Goal: Task Accomplishment & Management: Complete application form

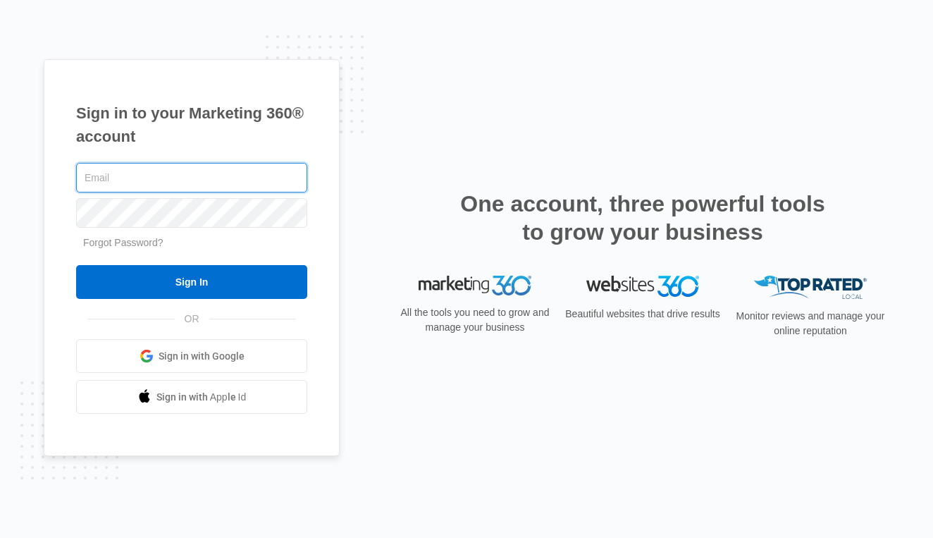
type input "[EMAIL_ADDRESS][DOMAIN_NAME]"
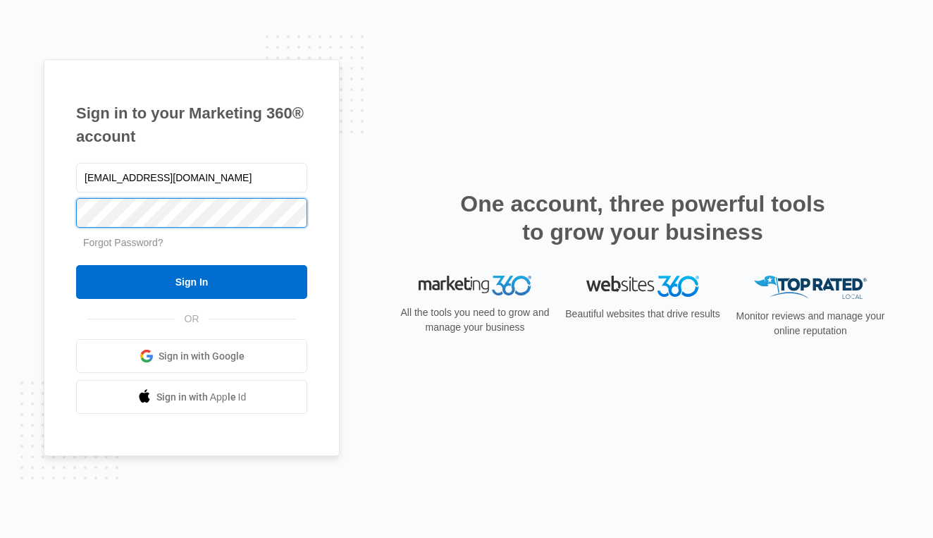
click at [192, 282] on input "Sign In" at bounding box center [191, 282] width 231 height 34
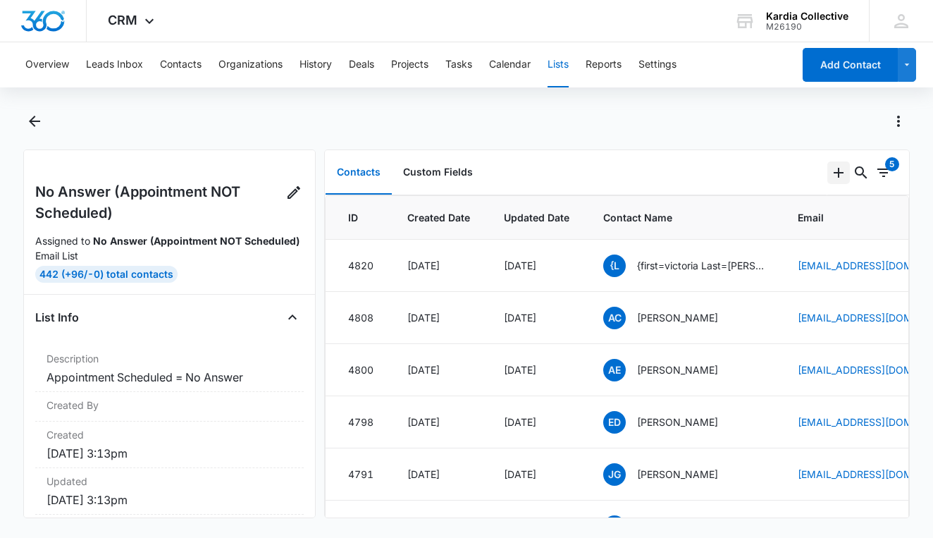
click at [835, 171] on icon "Add" at bounding box center [838, 172] width 17 height 17
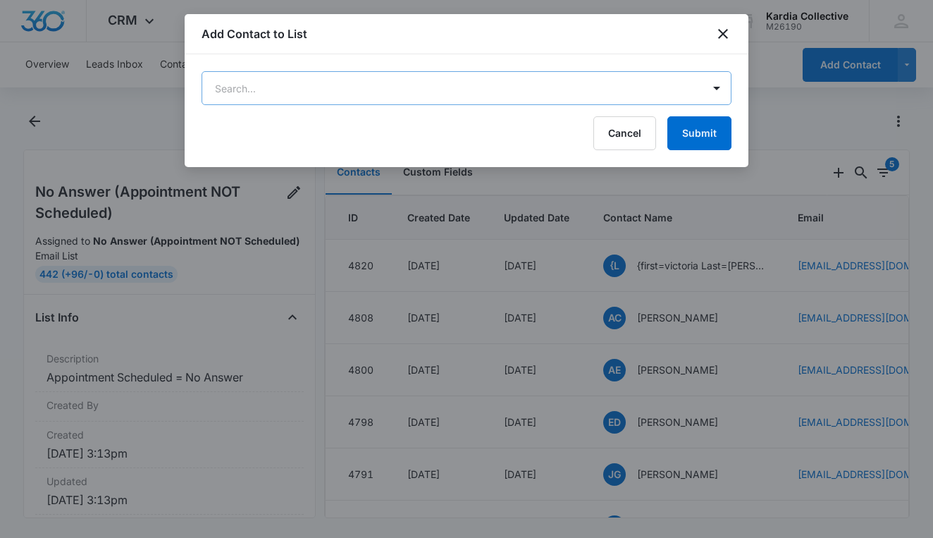
click at [550, 87] on body "CRM Apps Reputation Websites Forms CRM Email Social Content Ads Intelligence Fi…" at bounding box center [466, 269] width 933 height 538
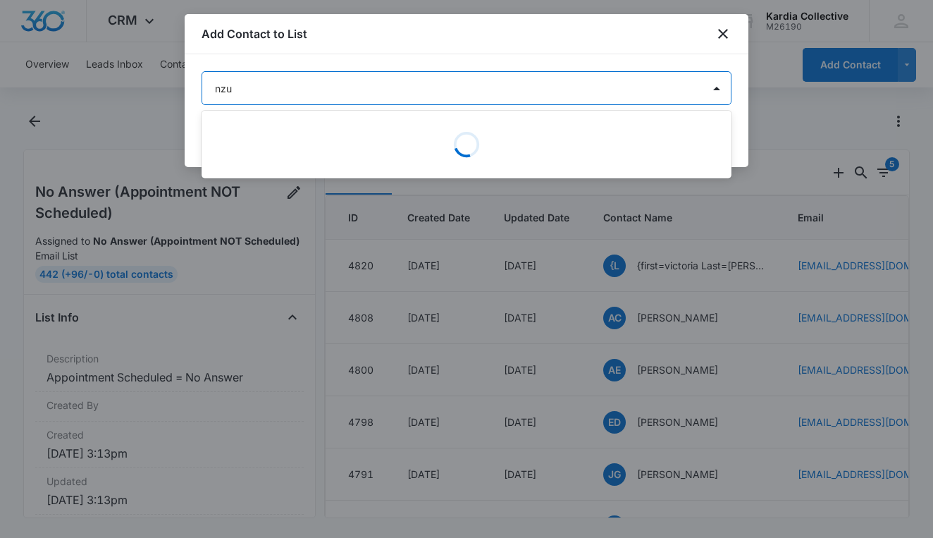
type input "nzun"
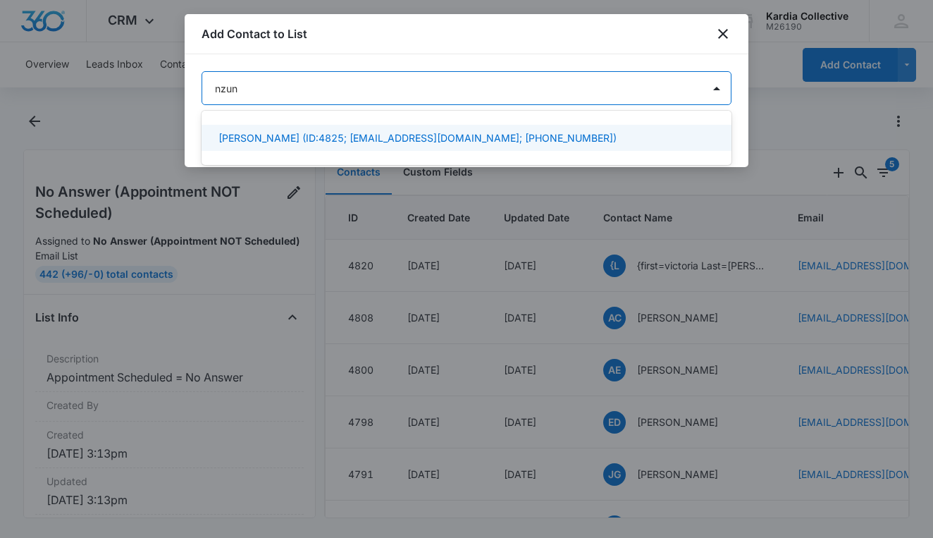
click at [610, 131] on div "[PERSON_NAME] (ID:4825; [EMAIL_ADDRESS][DOMAIN_NAME]; [PHONE_NUMBER])" at bounding box center [465, 137] width 493 height 15
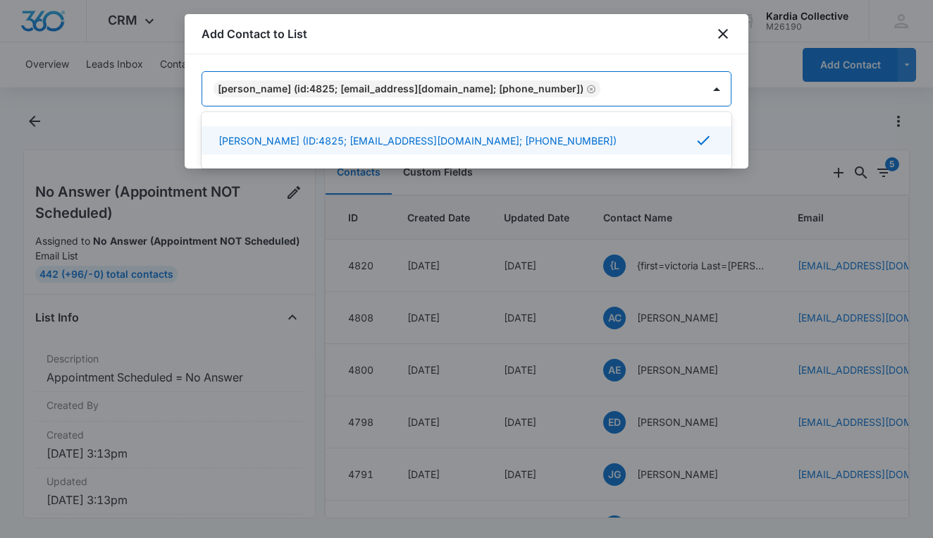
click at [780, 63] on div at bounding box center [466, 269] width 933 height 538
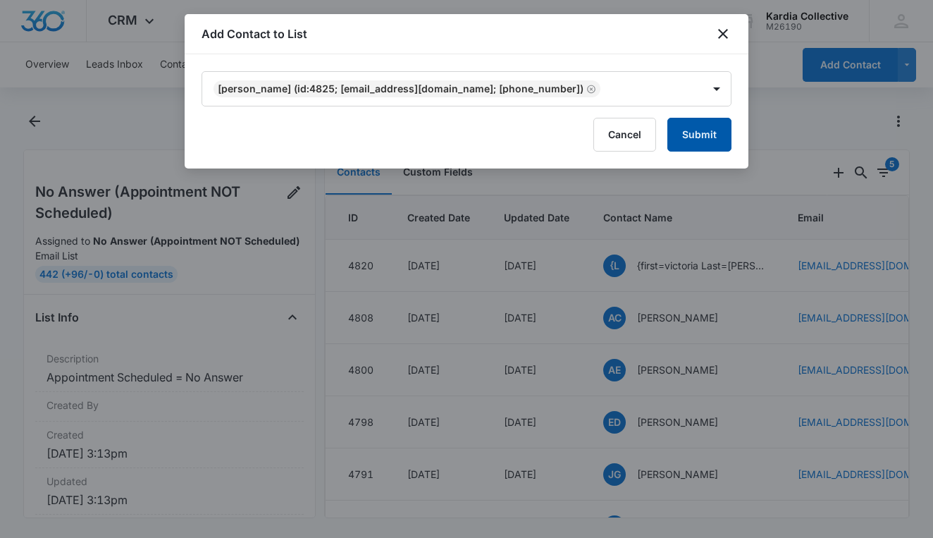
click at [703, 137] on button "Submit" at bounding box center [699, 135] width 64 height 34
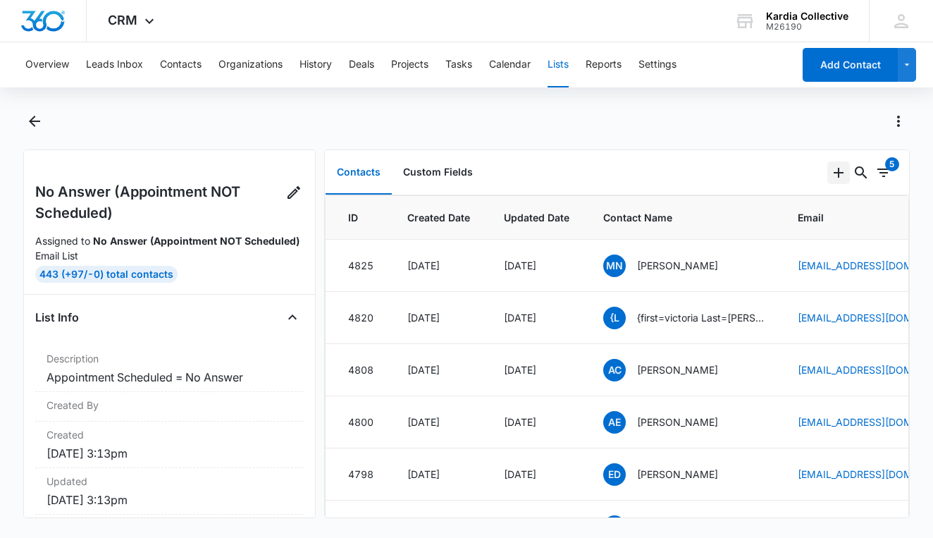
click at [842, 175] on icon "Add" at bounding box center [838, 172] width 17 height 17
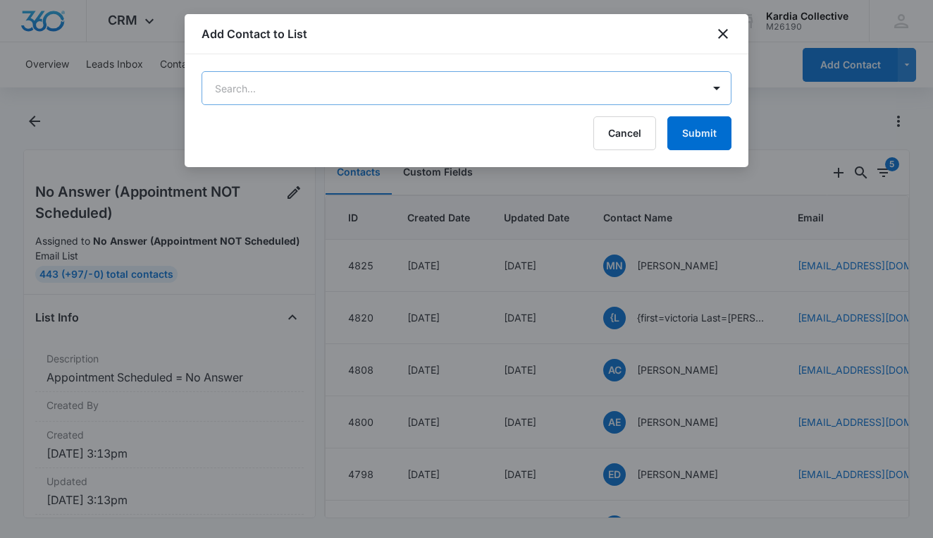
click at [604, 93] on body "CRM Apps Reputation Websites Forms CRM Email Social Content Ads Intelligence Fi…" at bounding box center [466, 269] width 933 height 538
click at [725, 33] on div at bounding box center [466, 269] width 933 height 538
type input "mc"
click at [622, 133] on button "Cancel" at bounding box center [624, 133] width 63 height 34
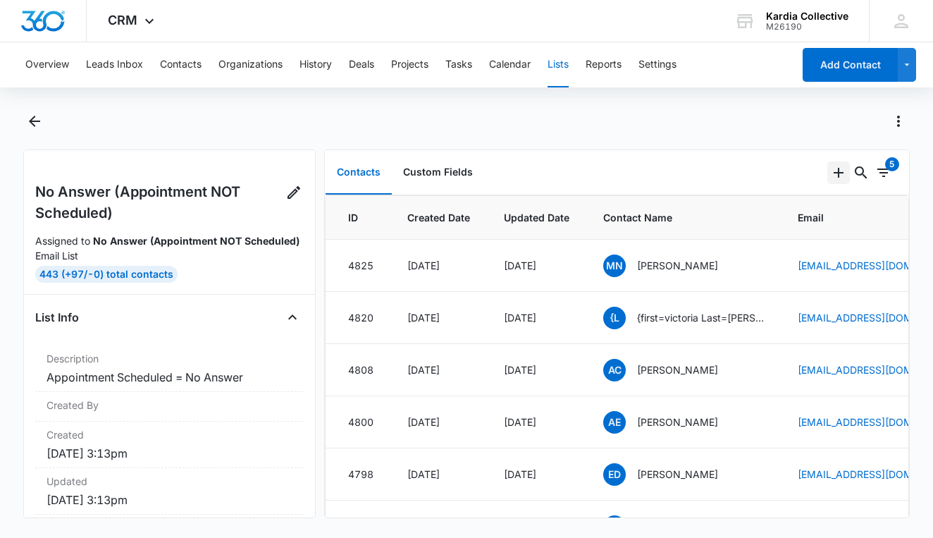
click at [837, 173] on icon "Add" at bounding box center [838, 172] width 17 height 17
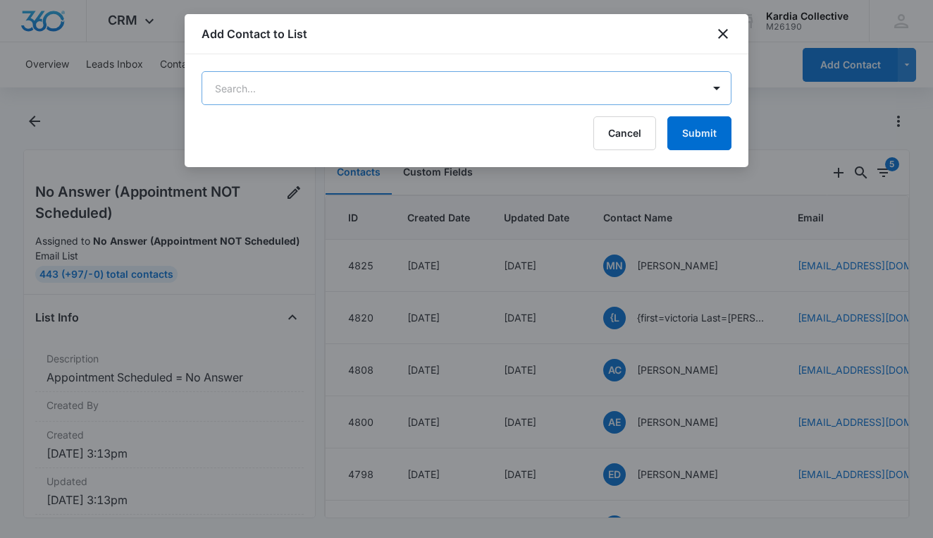
click at [561, 95] on body "CRM Apps Reputation Websites Forms CRM Email Social Content Ads Intelligence Fi…" at bounding box center [466, 269] width 933 height 538
click at [724, 37] on div at bounding box center [466, 269] width 933 height 538
type input "mcvayrider"
click at [629, 133] on button "Cancel" at bounding box center [624, 133] width 63 height 34
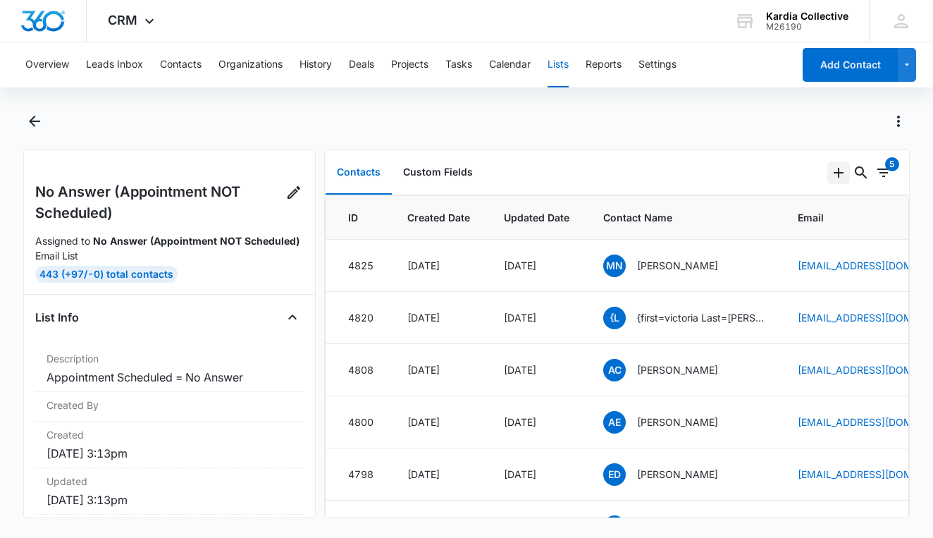
click at [833, 165] on icon "Add" at bounding box center [838, 172] width 17 height 17
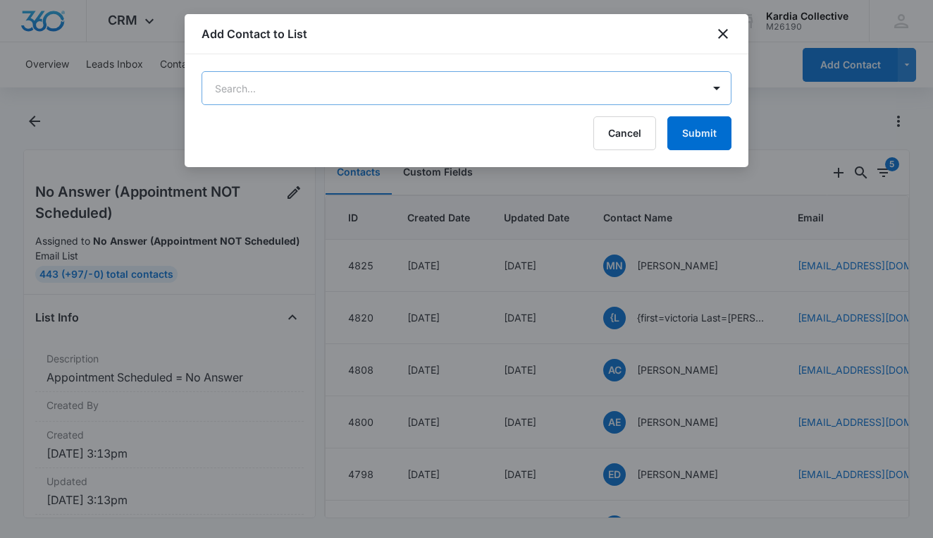
click at [571, 90] on body "CRM Apps Reputation Websites Forms CRM Email Social Content Ads Intelligence Fi…" at bounding box center [466, 269] width 933 height 538
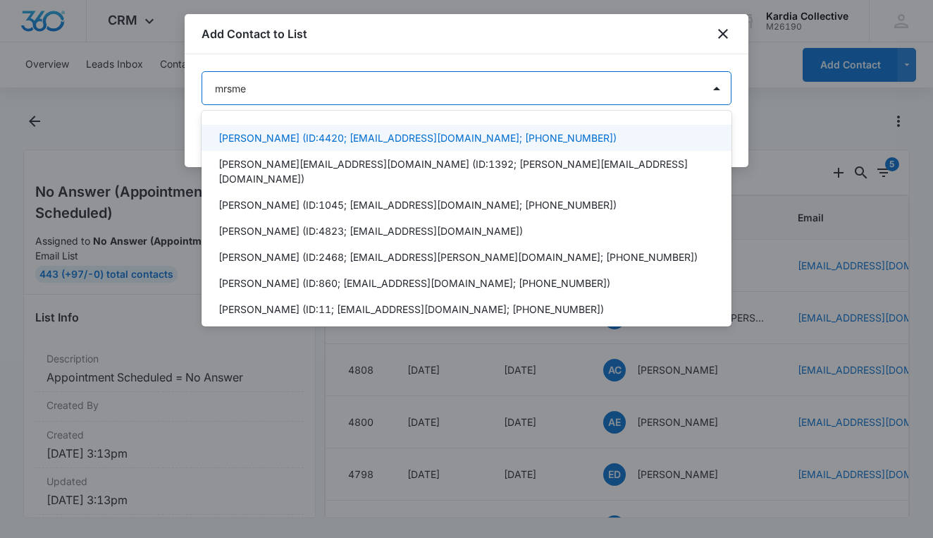
type input "mrsmel"
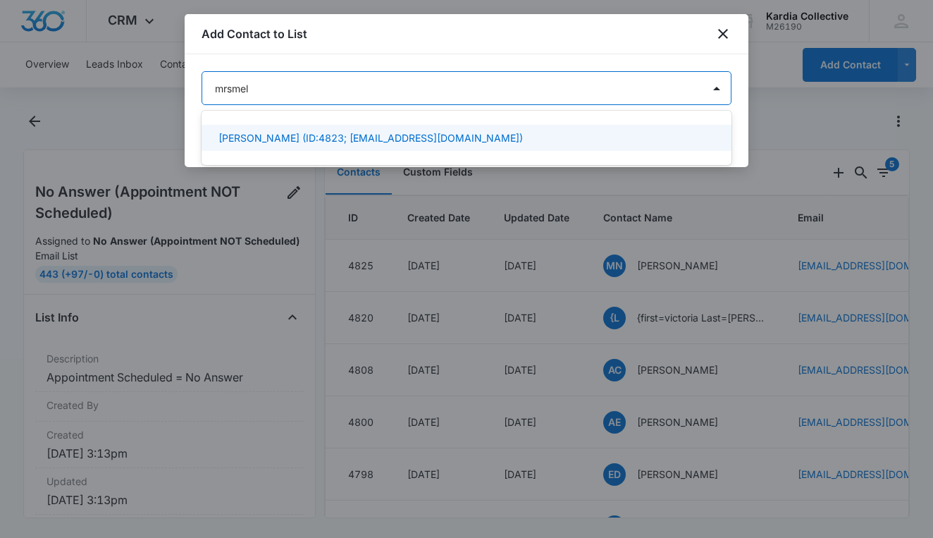
click at [539, 139] on div "[PERSON_NAME] (ID:4823; [EMAIL_ADDRESS][DOMAIN_NAME])" at bounding box center [465, 137] width 493 height 15
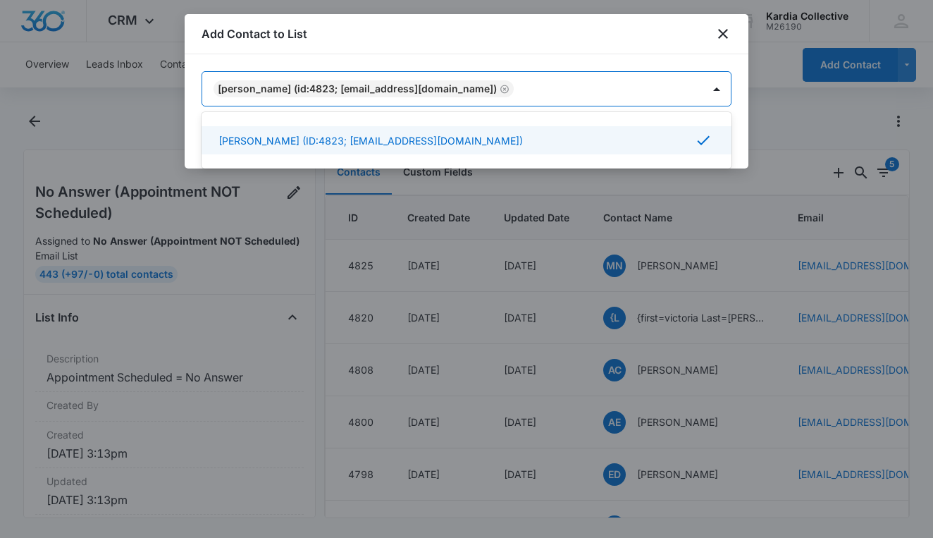
click at [773, 70] on div at bounding box center [466, 269] width 933 height 538
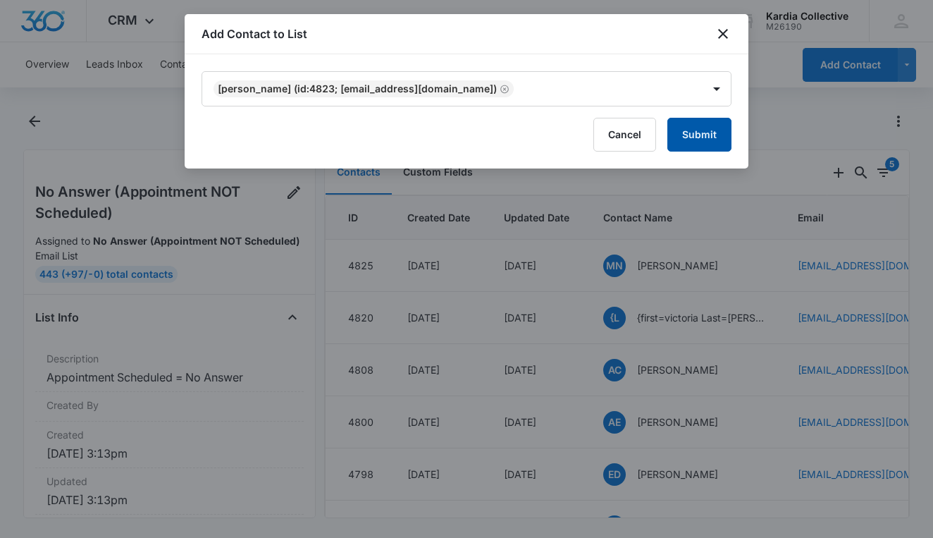
click at [700, 135] on button "Submit" at bounding box center [699, 135] width 64 height 34
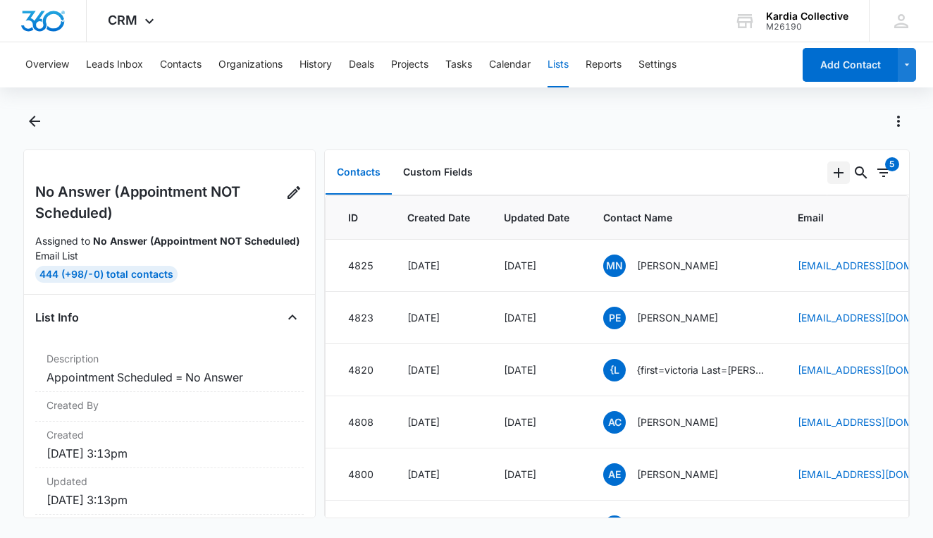
click at [839, 169] on icon "Add" at bounding box center [838, 172] width 17 height 17
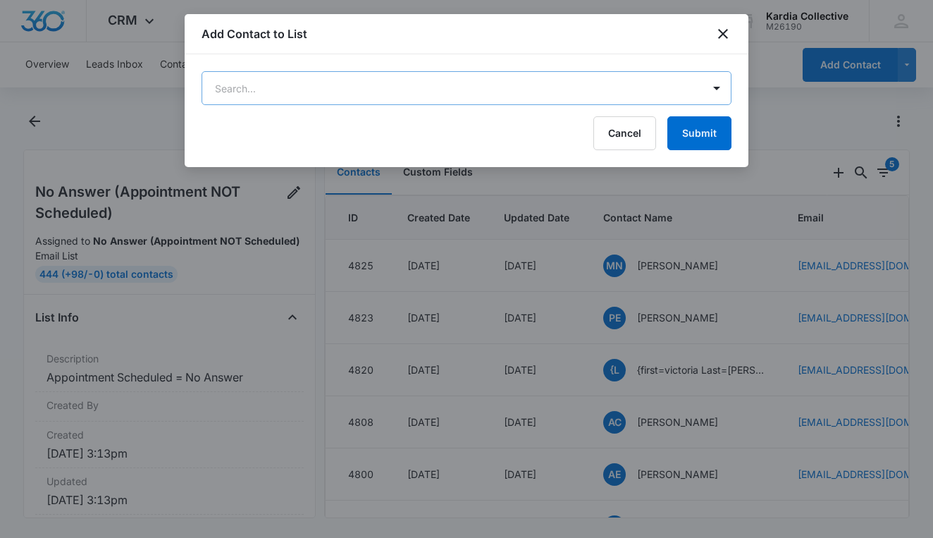
click at [623, 87] on body "CRM Apps Reputation Websites Forms CRM Email Social Content Ads Intelligence Fi…" at bounding box center [466, 269] width 933 height 538
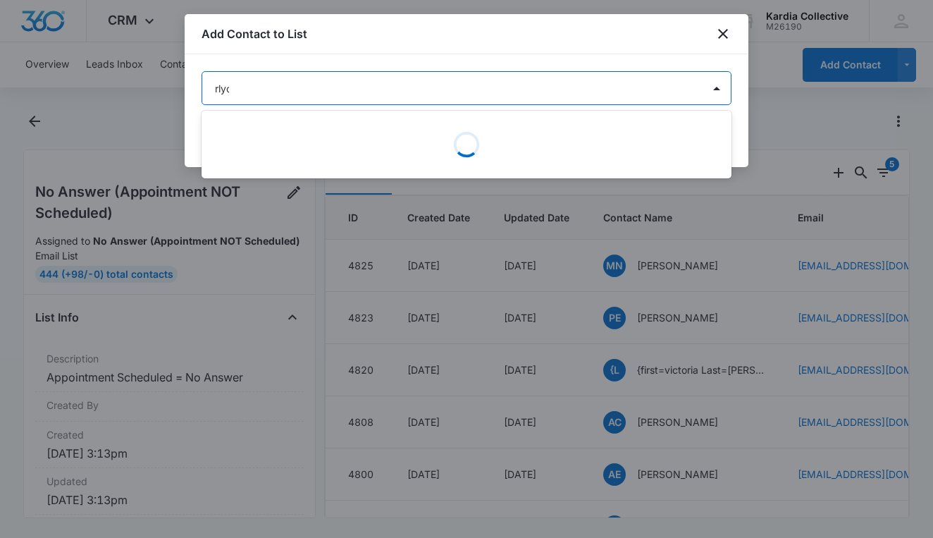
type input "rlyou"
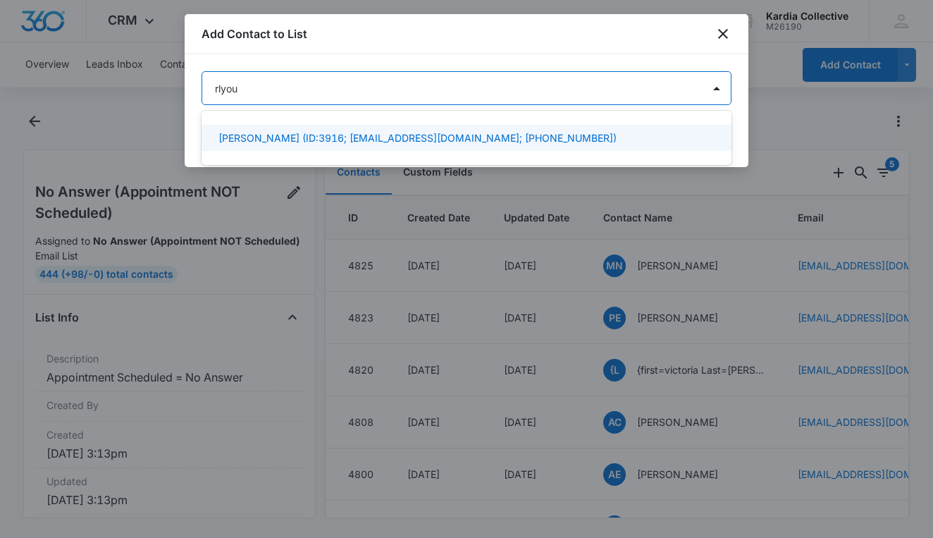
click at [598, 138] on div "[PERSON_NAME] (ID:3916; [EMAIL_ADDRESS][DOMAIN_NAME]; [PHONE_NUMBER])" at bounding box center [465, 137] width 493 height 15
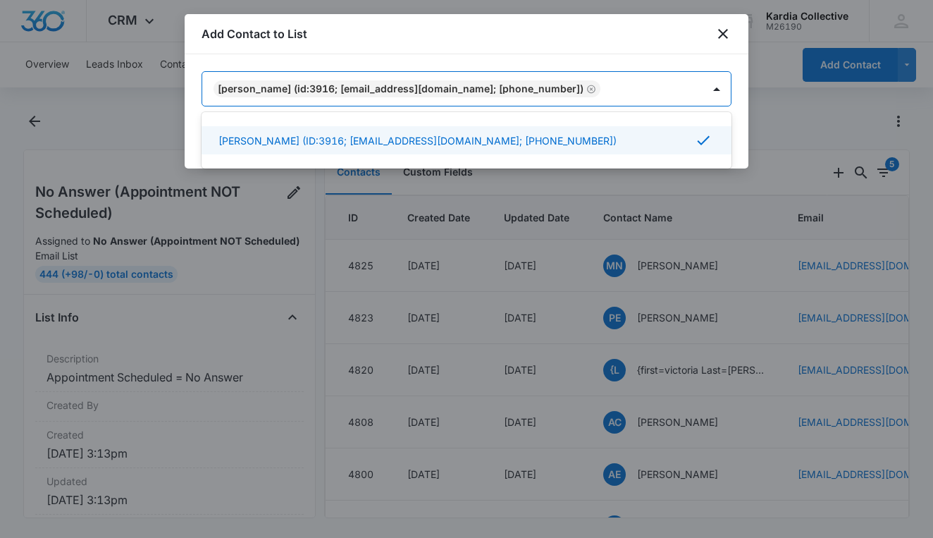
click at [768, 66] on div at bounding box center [466, 269] width 933 height 538
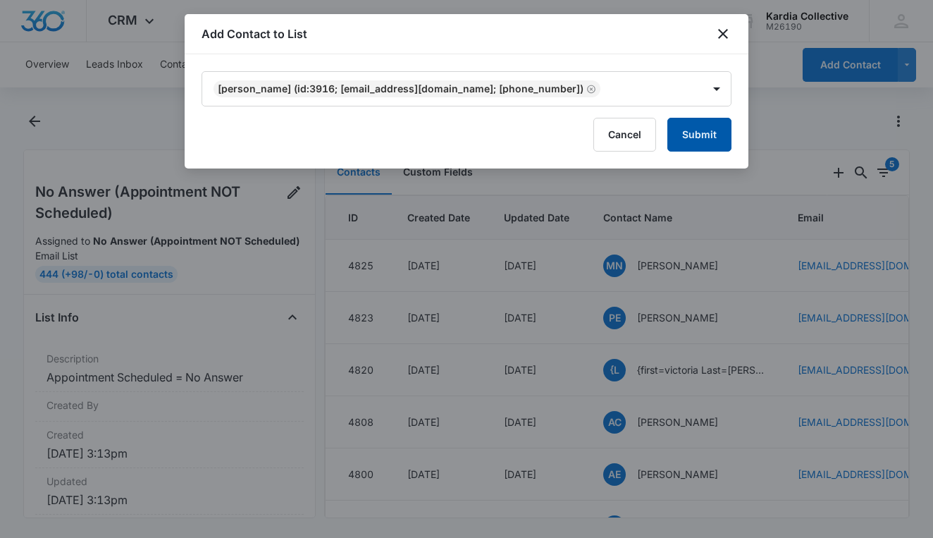
click at [702, 134] on button "Submit" at bounding box center [699, 135] width 64 height 34
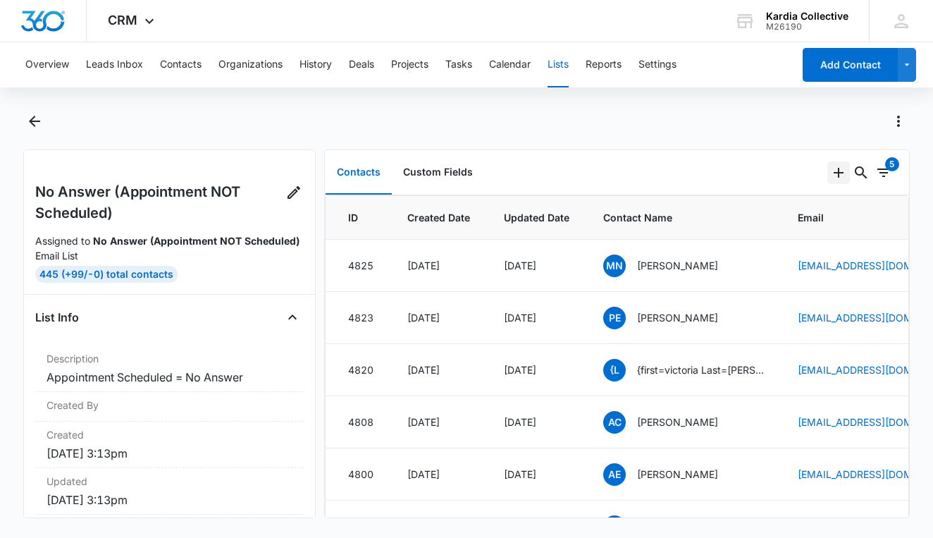
click at [837, 173] on icon "Add" at bounding box center [839, 173] width 10 height 10
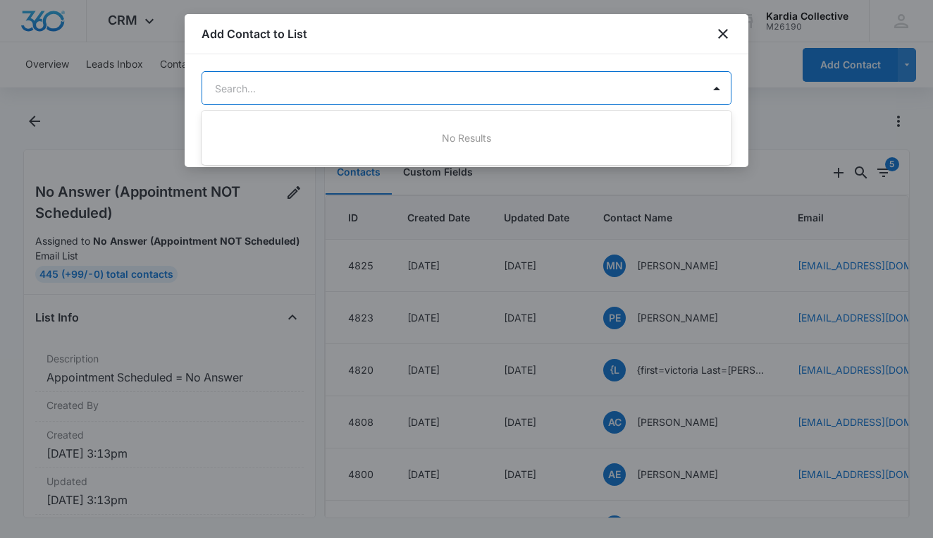
click at [593, 87] on body "CRM Apps Reputation Websites Forms CRM Email Social Content Ads Intelligence Fi…" at bounding box center [466, 269] width 933 height 538
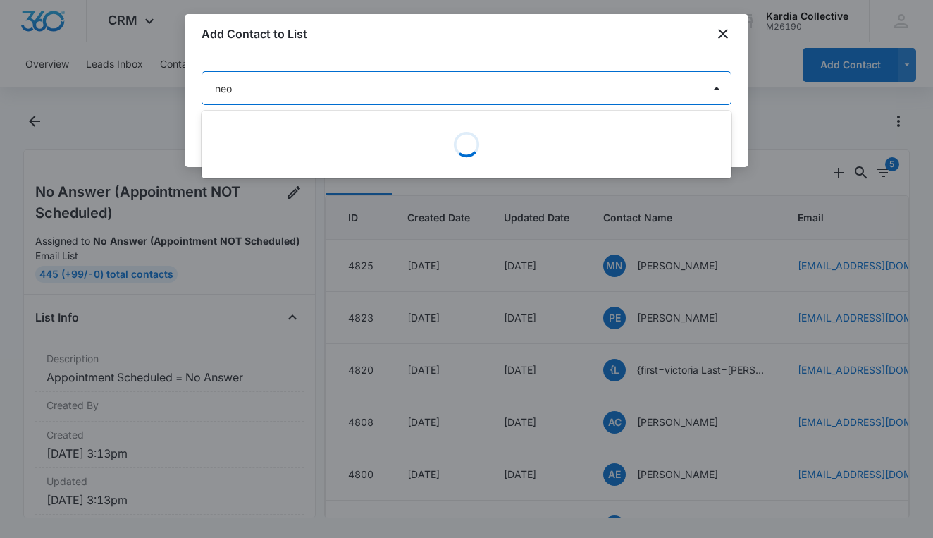
type input "neon"
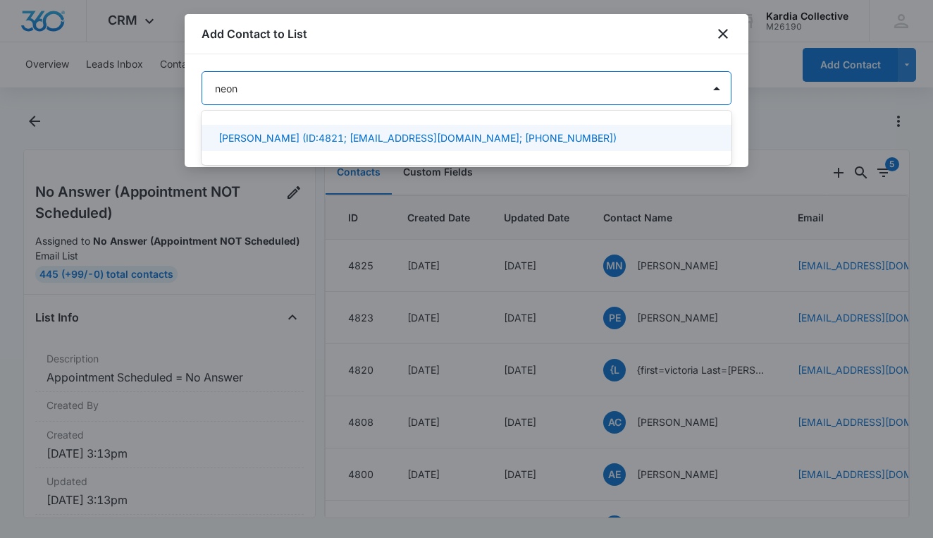
click at [592, 132] on div "[PERSON_NAME] (ID:4821; [EMAIL_ADDRESS][DOMAIN_NAME]; [PHONE_NUMBER])" at bounding box center [465, 137] width 493 height 15
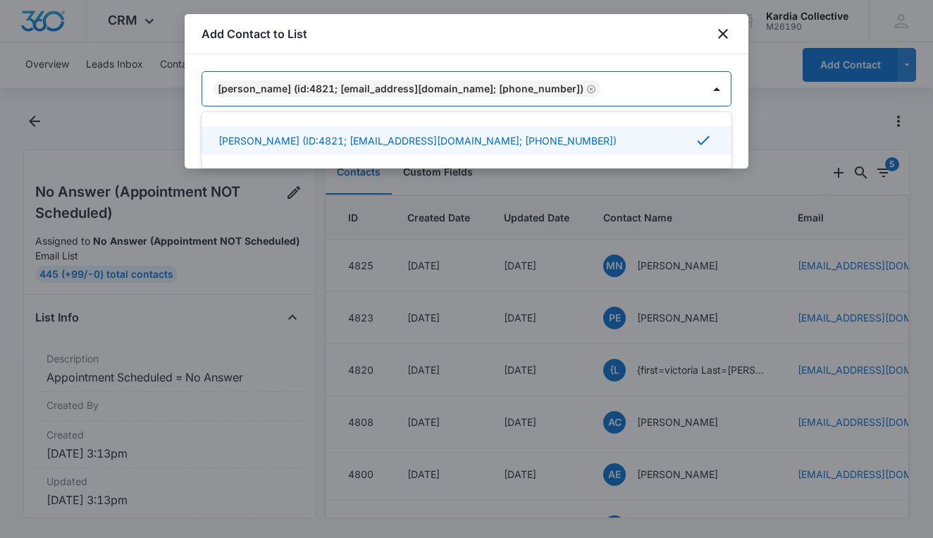
click at [782, 69] on div at bounding box center [466, 269] width 933 height 538
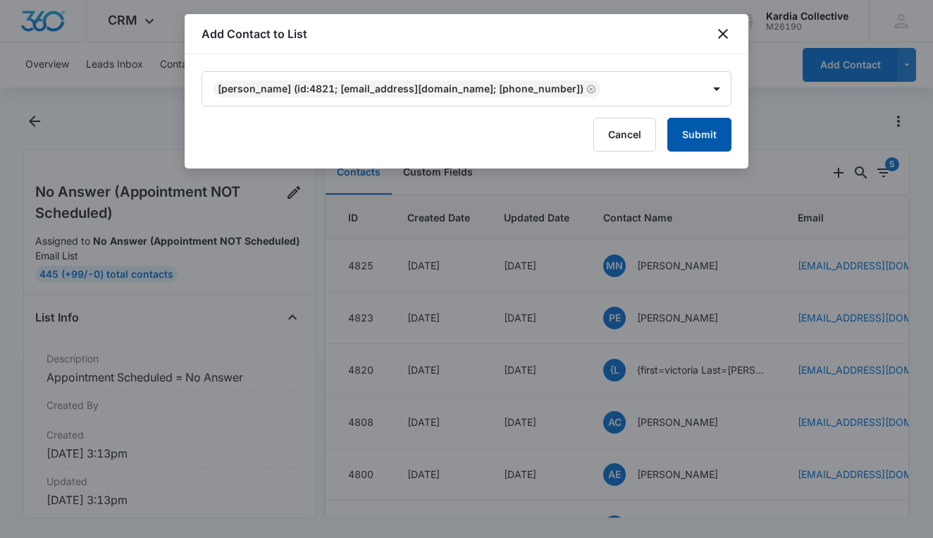
click at [702, 137] on button "Submit" at bounding box center [699, 135] width 64 height 34
